Goal: Task Accomplishment & Management: Manage account settings

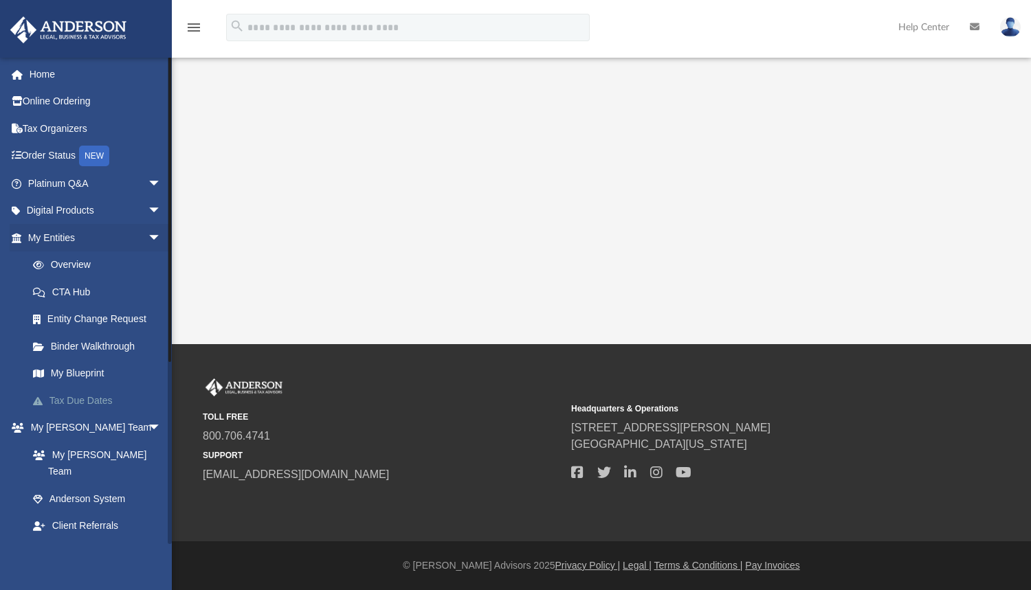
click at [104, 395] on link "Tax Due Dates" at bounding box center [100, 400] width 163 height 27
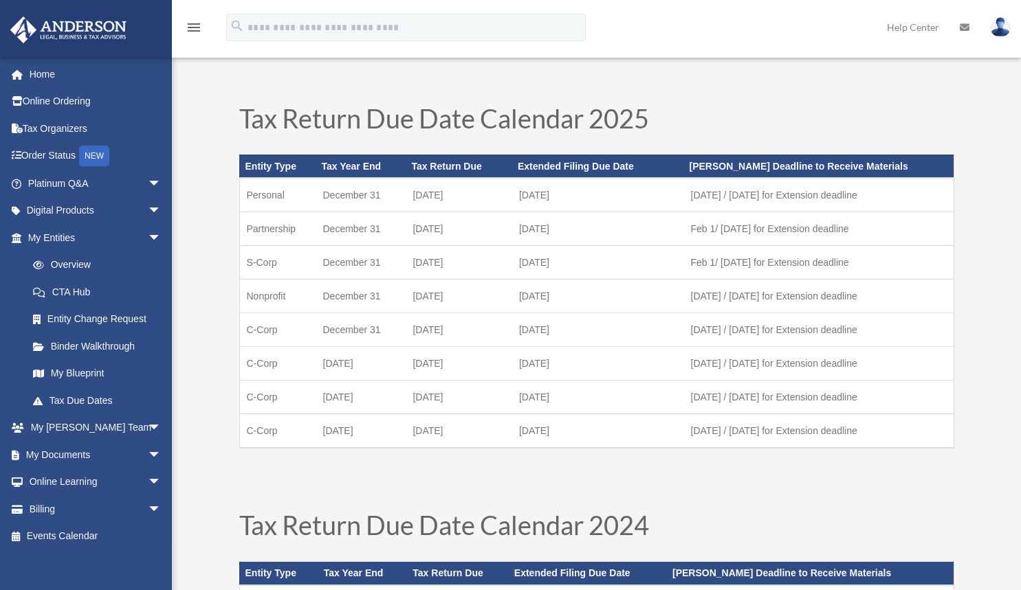
drag, startPoint x: 514, startPoint y: 228, endPoint x: 582, endPoint y: 229, distance: 68.0
click at [582, 229] on td "[DATE]" at bounding box center [598, 229] width 172 height 34
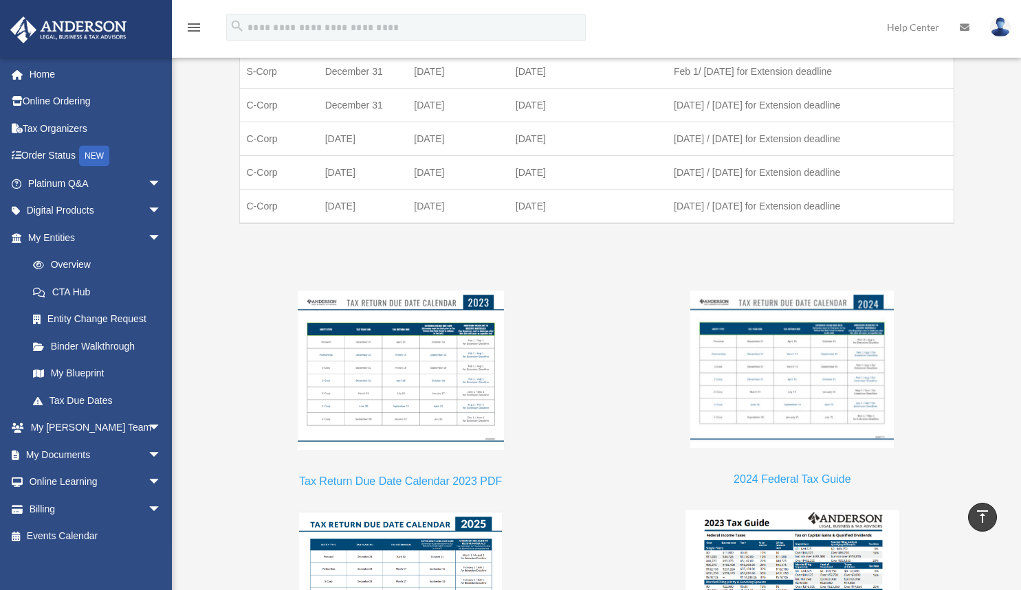
scroll to position [1041, 0]
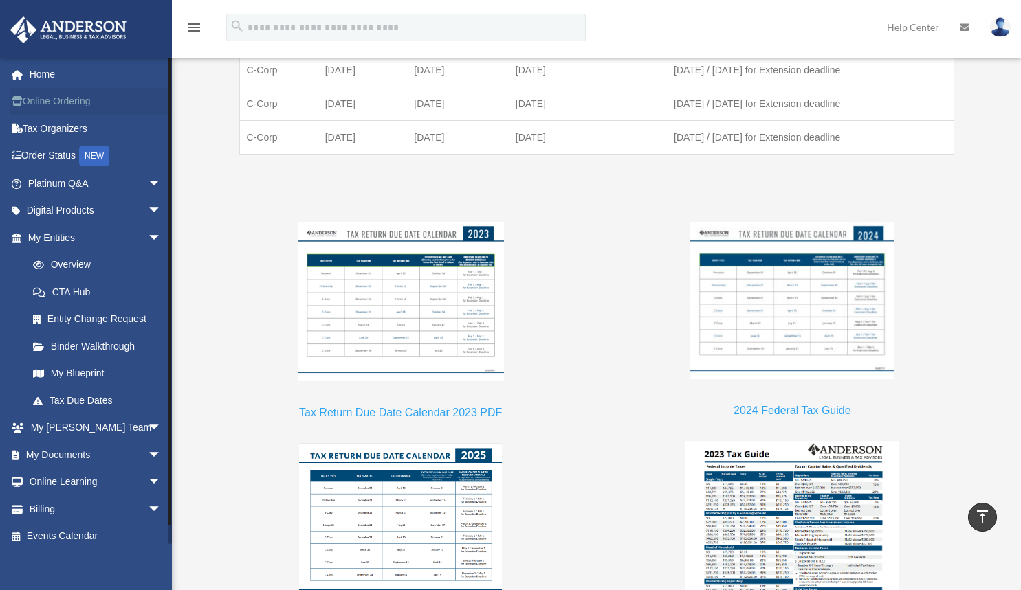
click at [63, 106] on link "Online Ordering" at bounding box center [96, 101] width 173 height 27
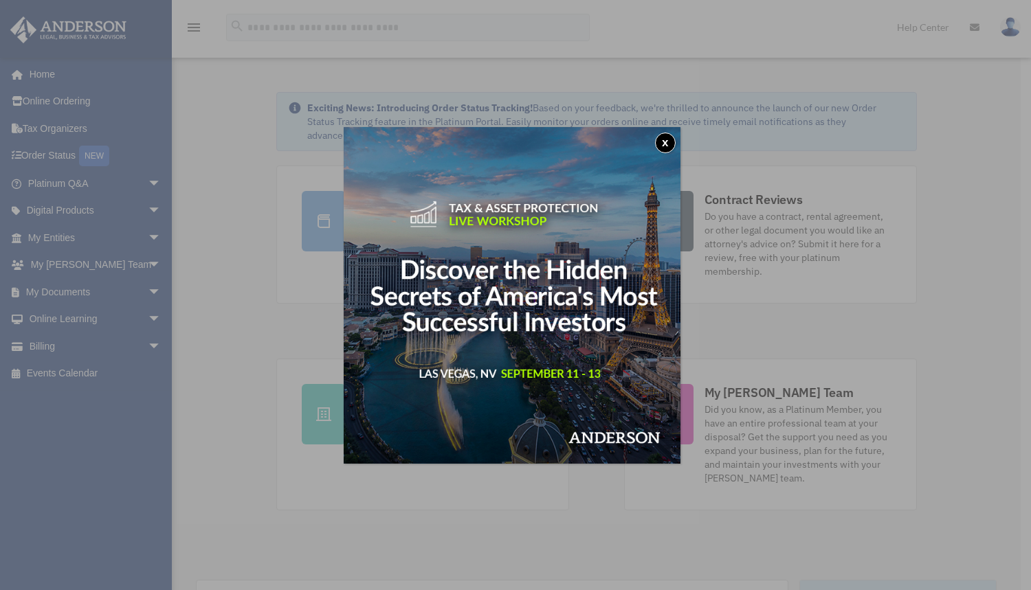
click at [670, 143] on button "x" at bounding box center [665, 143] width 21 height 21
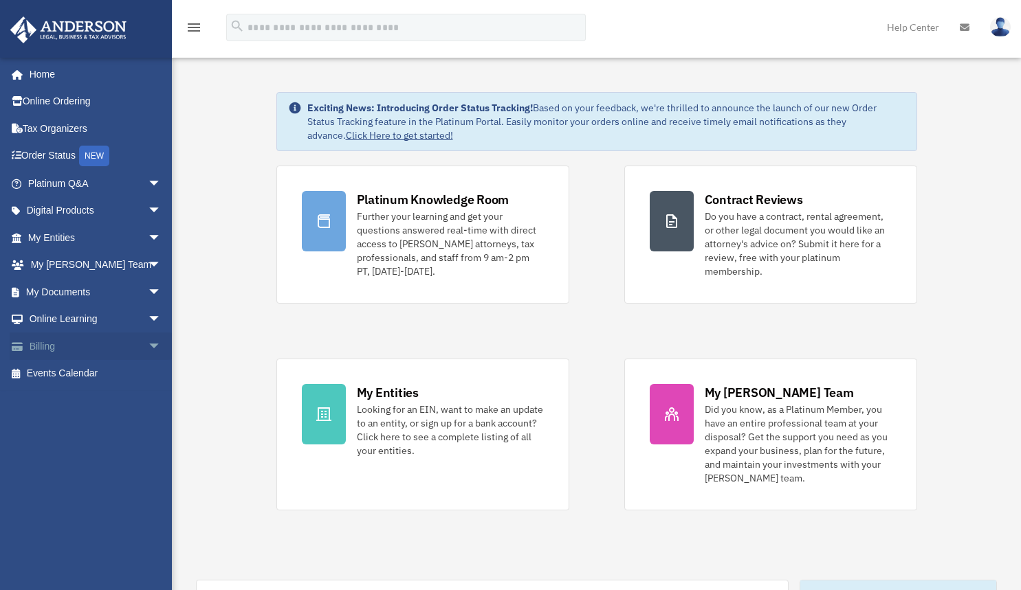
click at [72, 345] on link "Billing arrow_drop_down" at bounding box center [96, 346] width 173 height 27
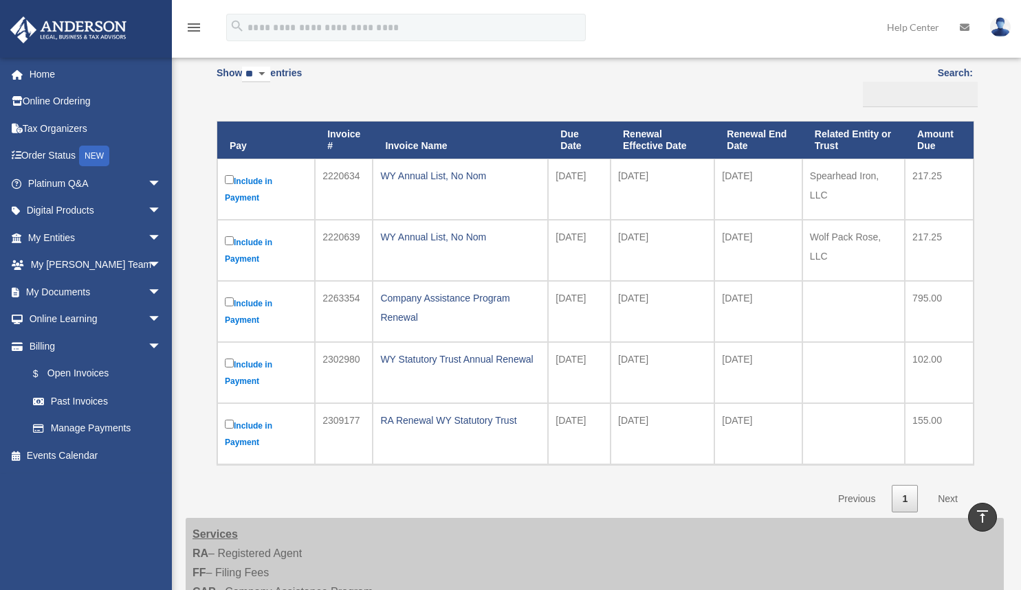
scroll to position [116, 0]
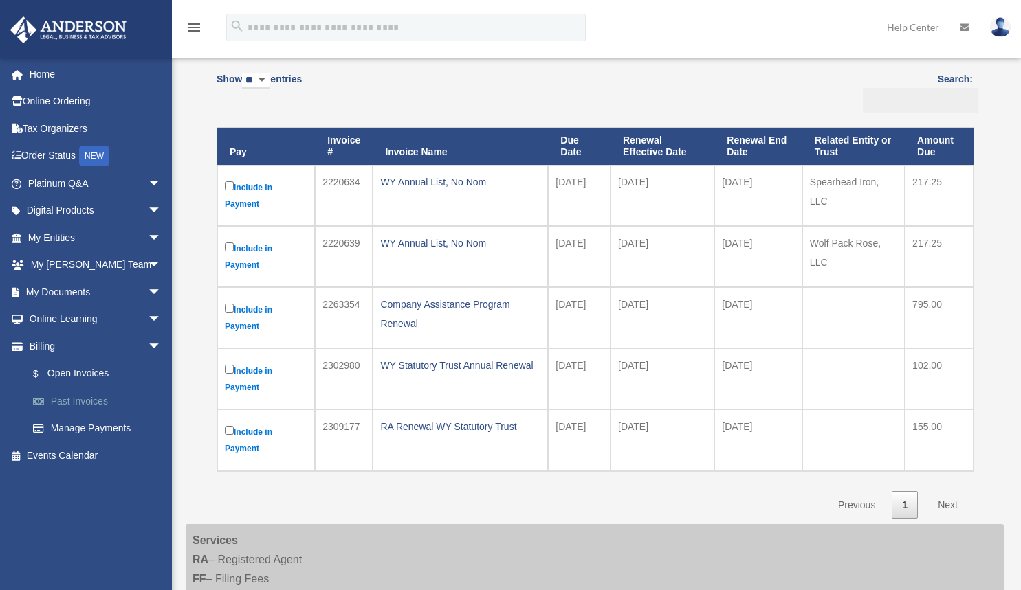
click at [92, 398] on link "Past Invoices" at bounding box center [100, 401] width 163 height 27
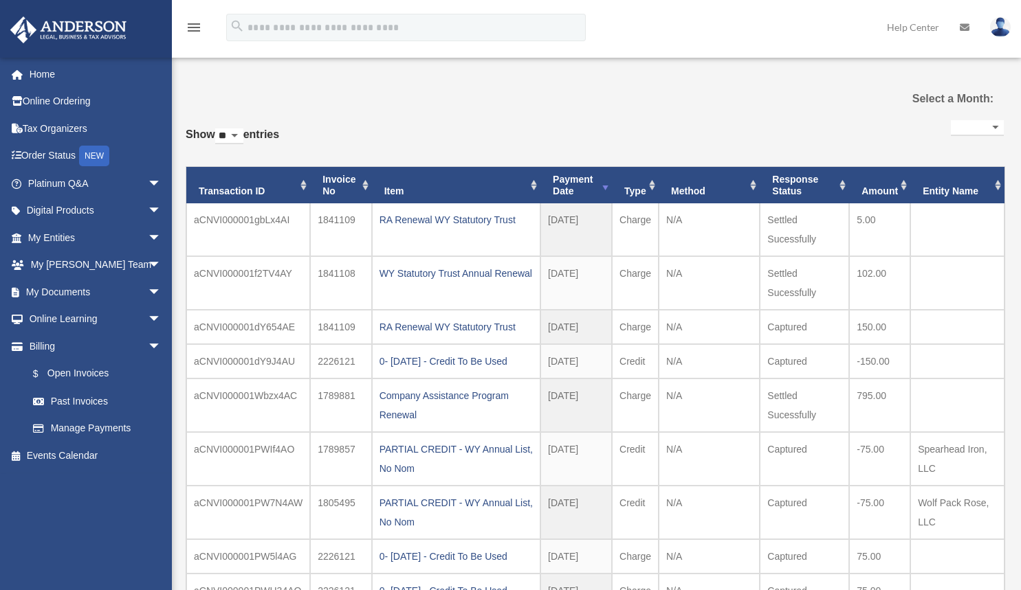
select select
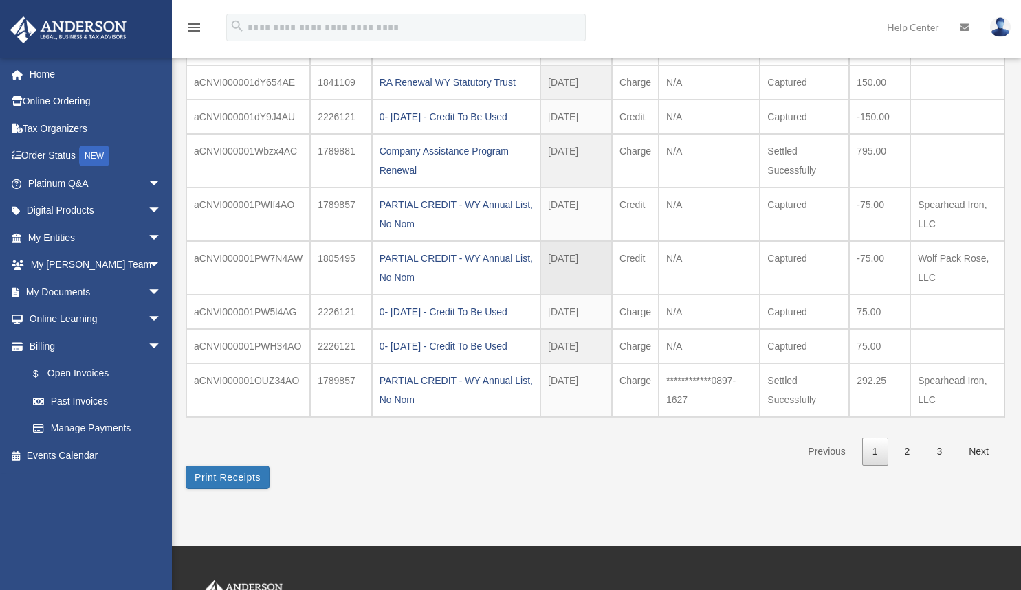
scroll to position [363, 0]
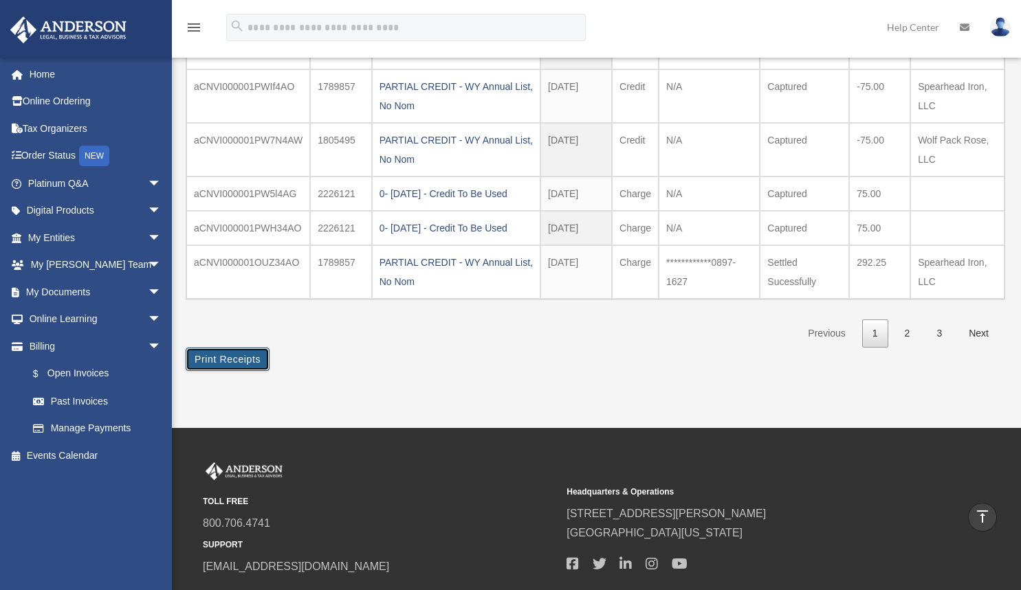
click at [265, 355] on button "Print Receipts" at bounding box center [228, 359] width 84 height 23
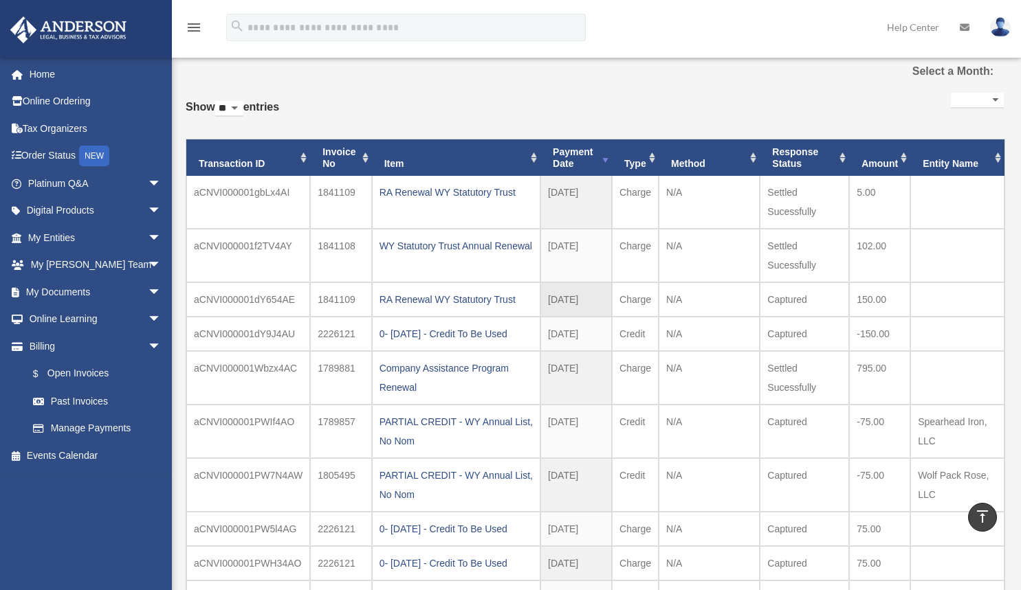
scroll to position [0, 0]
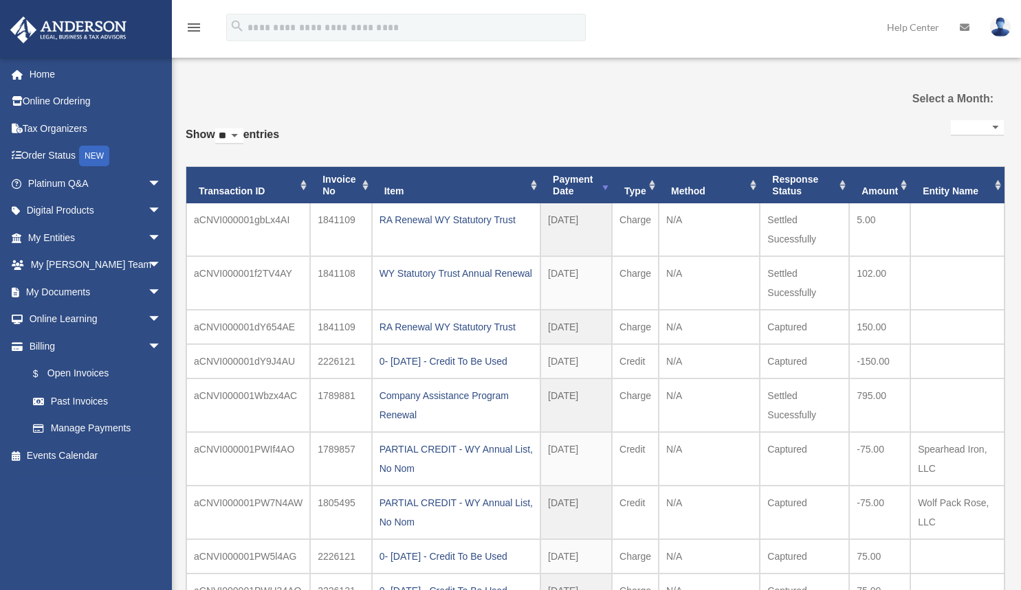
click at [950, 126] on select "**********" at bounding box center [976, 128] width 53 height 16
click at [238, 139] on select "** ** ** ***" at bounding box center [229, 137] width 28 height 16
select select "***"
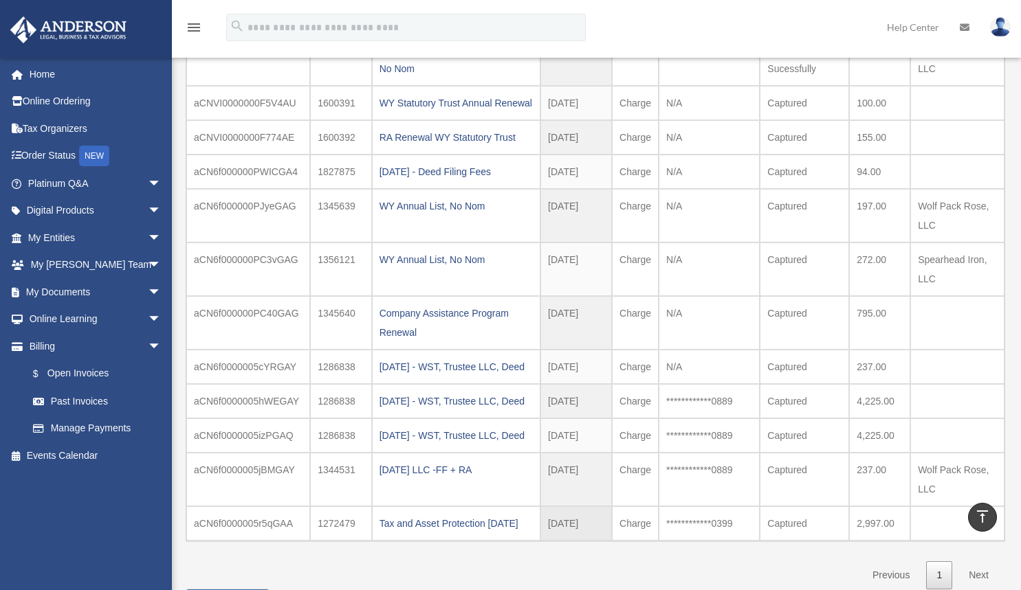
scroll to position [967, 0]
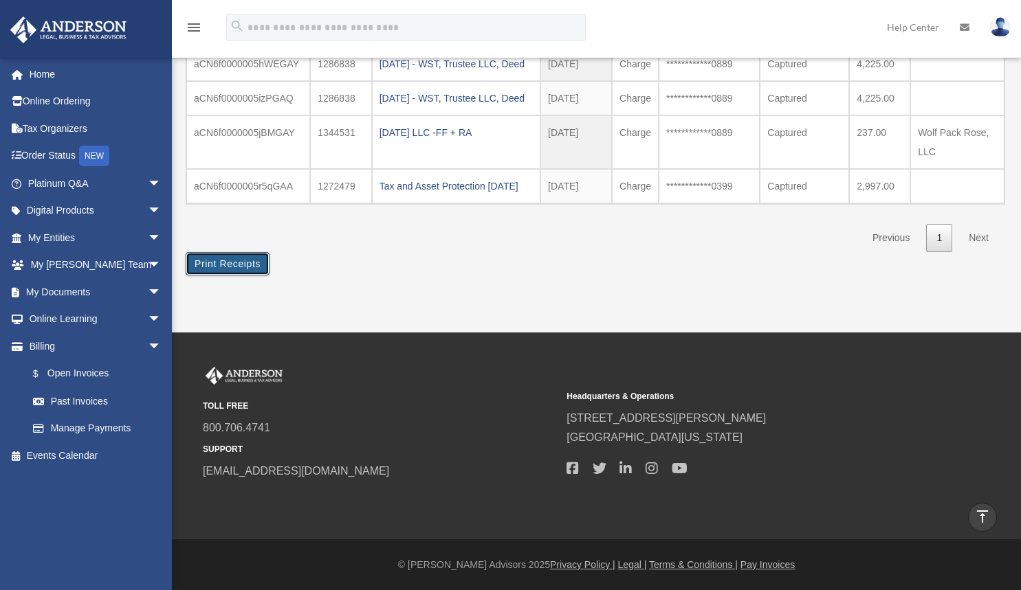
click at [262, 276] on button "Print Receipts" at bounding box center [228, 263] width 84 height 23
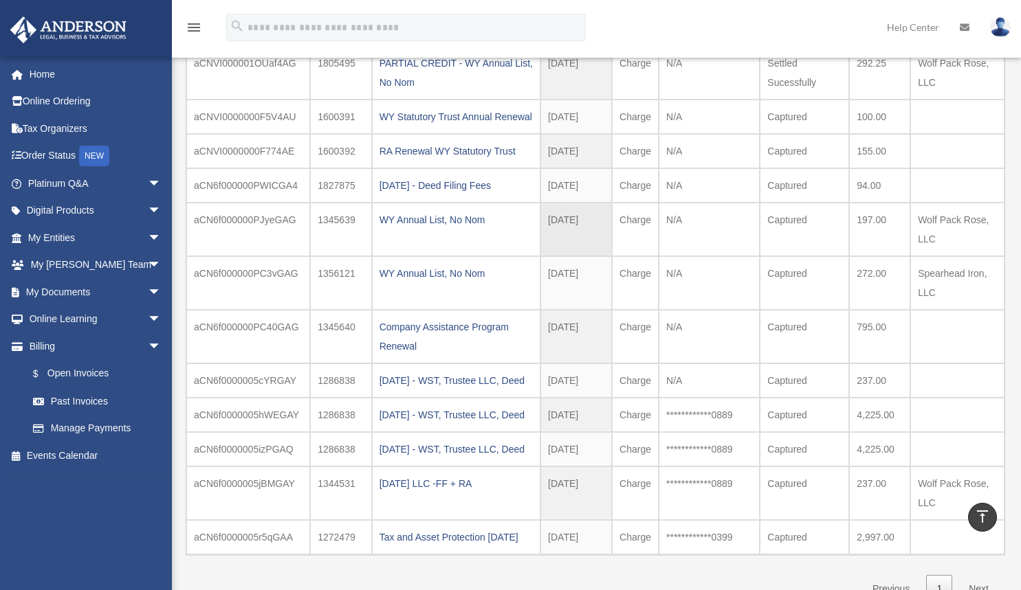
scroll to position [512, 0]
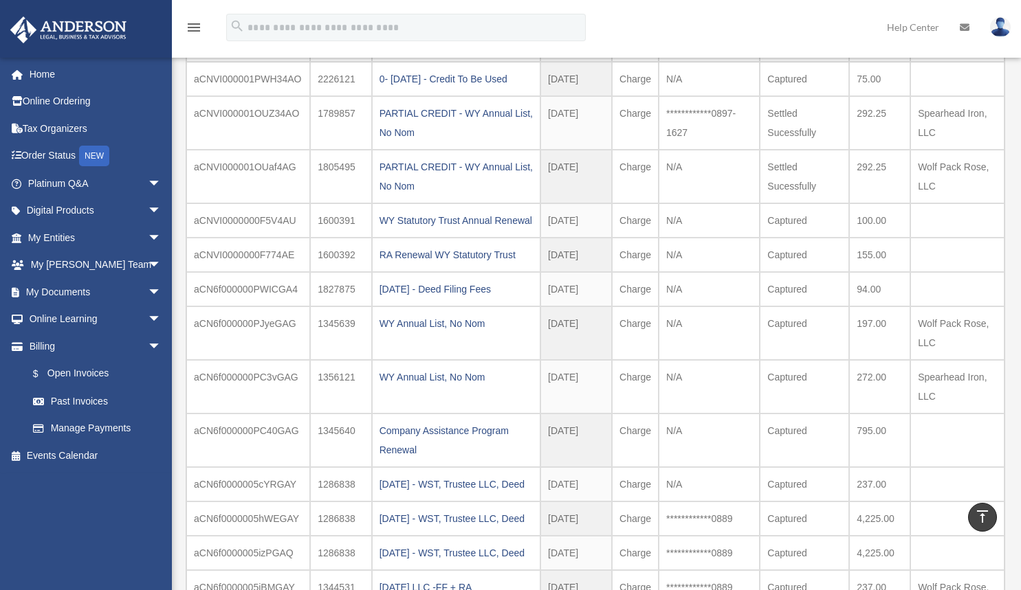
click at [1005, 30] on img at bounding box center [1000, 27] width 21 height 20
click at [774, 119] on td "Settled Sucessfully" at bounding box center [803, 123] width 89 height 54
click at [988, 33] on link at bounding box center [999, 27] width 41 height 60
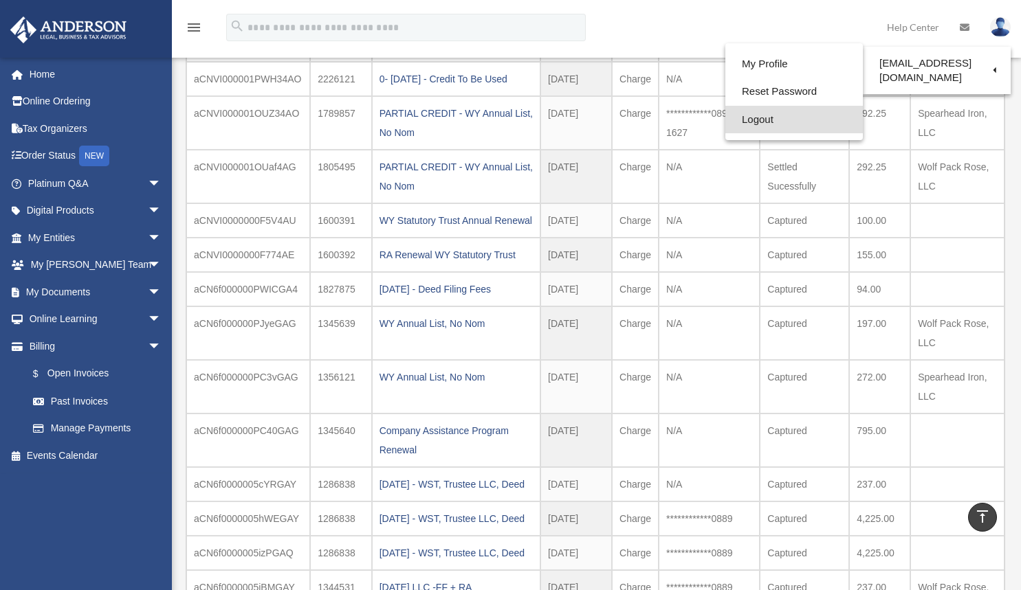
click at [760, 123] on link "Logout" at bounding box center [793, 120] width 137 height 28
